Goal: Information Seeking & Learning: Learn about a topic

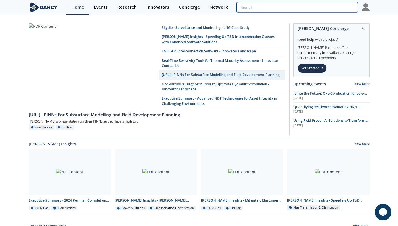
click at [332, 7] on input "search" at bounding box center [297, 7] width 121 height 10
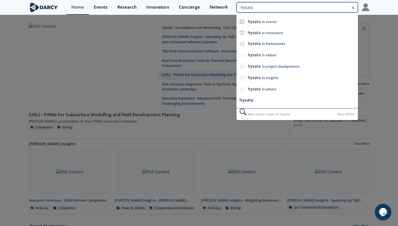
type input "hysata"
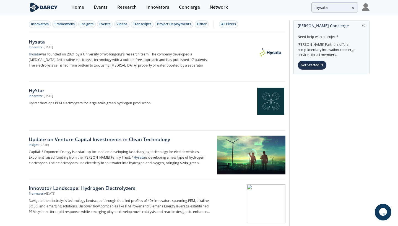
click at [43, 42] on div "Hysata" at bounding box center [120, 41] width 183 height 7
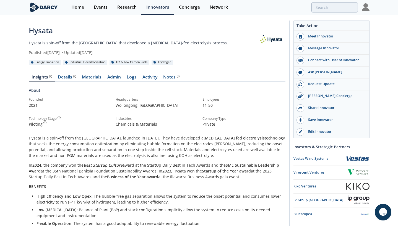
click at [271, 40] on link at bounding box center [272, 39] width 28 height 28
click at [61, 12] on link at bounding box center [48, 7] width 38 height 15
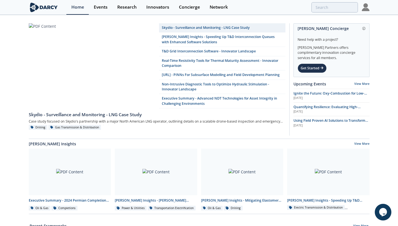
click at [95, 9] on div "Events" at bounding box center [101, 7] width 14 height 4
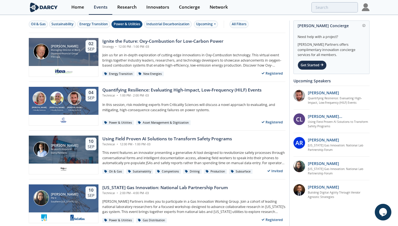
click at [121, 24] on div "Power & Utilities" at bounding box center [127, 24] width 27 height 5
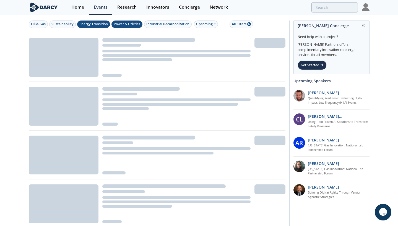
click at [95, 25] on div "Energy Transition" at bounding box center [93, 24] width 29 height 5
click at [71, 25] on div "Sustainability" at bounding box center [62, 24] width 22 height 5
click at [145, 24] on button "Industrial Decarbonization" at bounding box center [168, 23] width 48 height 7
click at [132, 24] on div "Power & Utilities" at bounding box center [127, 24] width 27 height 5
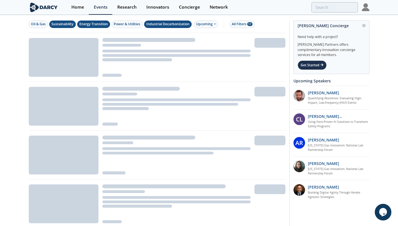
click at [94, 27] on button "Energy Transition" at bounding box center [93, 23] width 33 height 7
click at [67, 23] on div "Sustainability" at bounding box center [62, 24] width 22 height 5
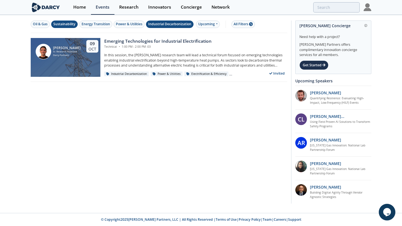
click at [70, 24] on div "Sustainability" at bounding box center [64, 24] width 22 height 5
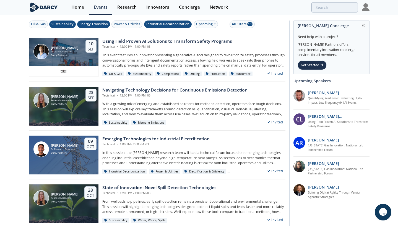
click at [94, 24] on div "Energy Transition" at bounding box center [93, 24] width 29 height 5
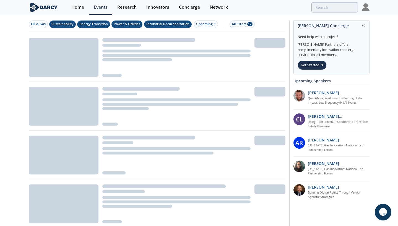
click at [125, 22] on div "Power & Utilities" at bounding box center [127, 24] width 27 height 5
click at [158, 22] on div "Industrial Decarbonization" at bounding box center [167, 24] width 43 height 5
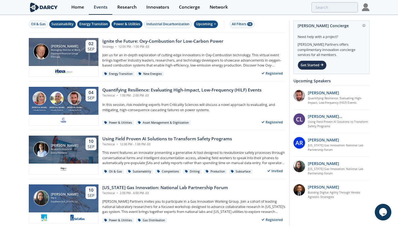
click at [211, 24] on div "Upcoming" at bounding box center [206, 23] width 24 height 7
click at [216, 40] on div "Past" at bounding box center [213, 42] width 34 height 9
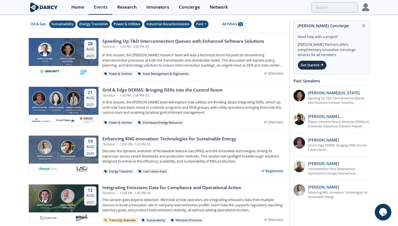
click at [183, 25] on div "Industrial Decarbonization" at bounding box center [167, 24] width 43 height 5
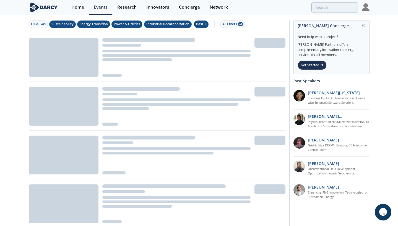
click at [116, 25] on div "Power & Utilities" at bounding box center [127, 24] width 27 height 5
click at [109, 25] on button "Energy Transition" at bounding box center [93, 23] width 33 height 7
click at [65, 25] on div "Sustainability" at bounding box center [62, 24] width 22 height 5
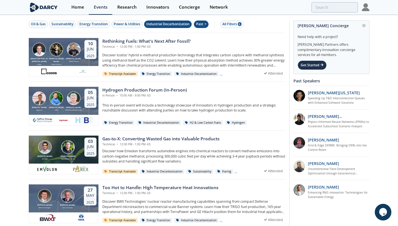
click at [163, 25] on div "Industrial Decarbonization" at bounding box center [167, 24] width 43 height 5
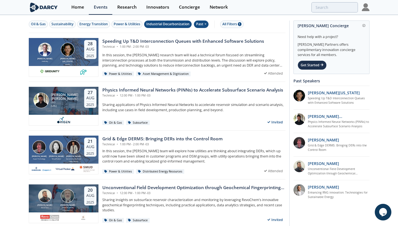
click at [179, 24] on div "Industrial Decarbonization" at bounding box center [167, 24] width 43 height 5
